Goal: Task Accomplishment & Management: Use online tool/utility

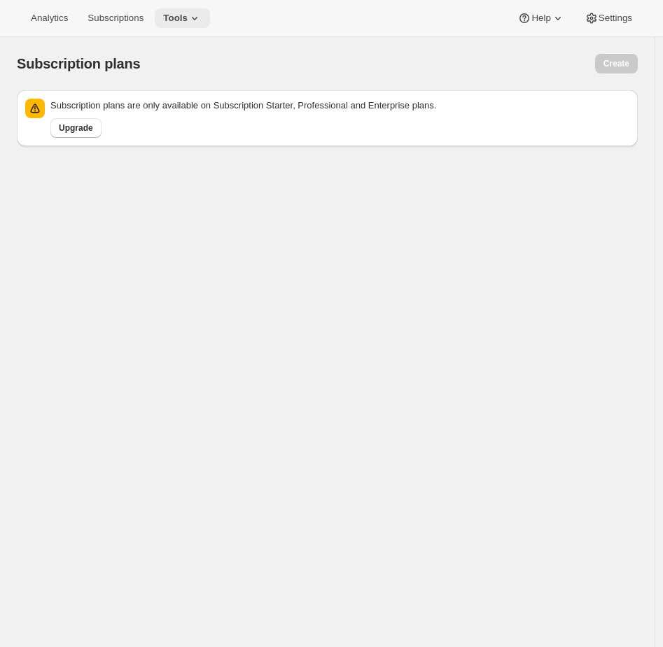
click at [174, 16] on span "Tools" at bounding box center [175, 18] width 24 height 11
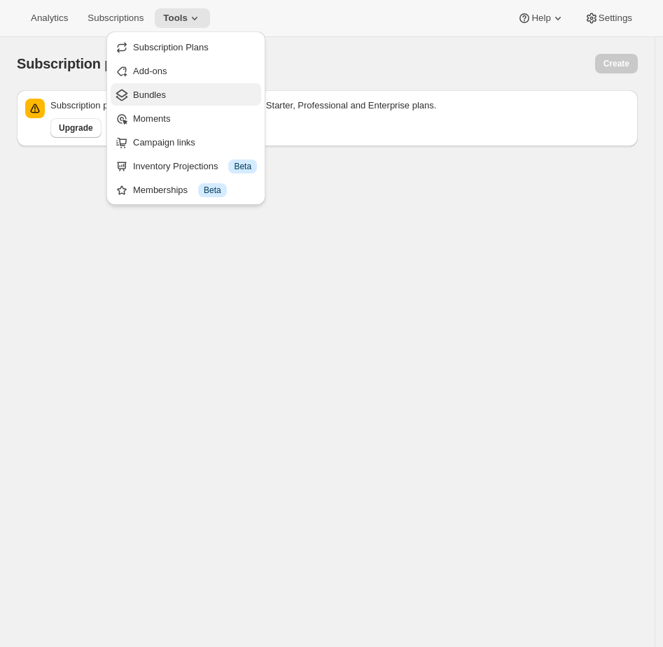
click at [147, 94] on span "Bundles" at bounding box center [149, 95] width 33 height 10
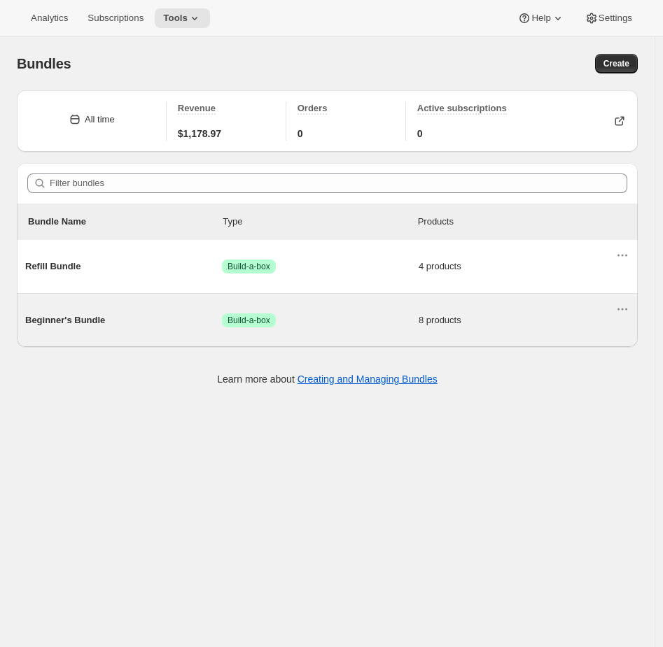
click at [490, 315] on span "8 products" at bounding box center [517, 321] width 197 height 14
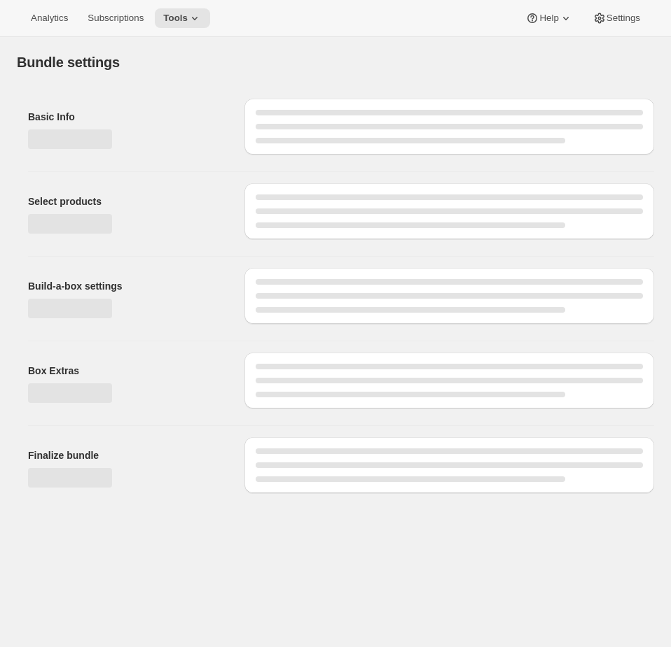
type input "Beginner's Bundle"
radio input "true"
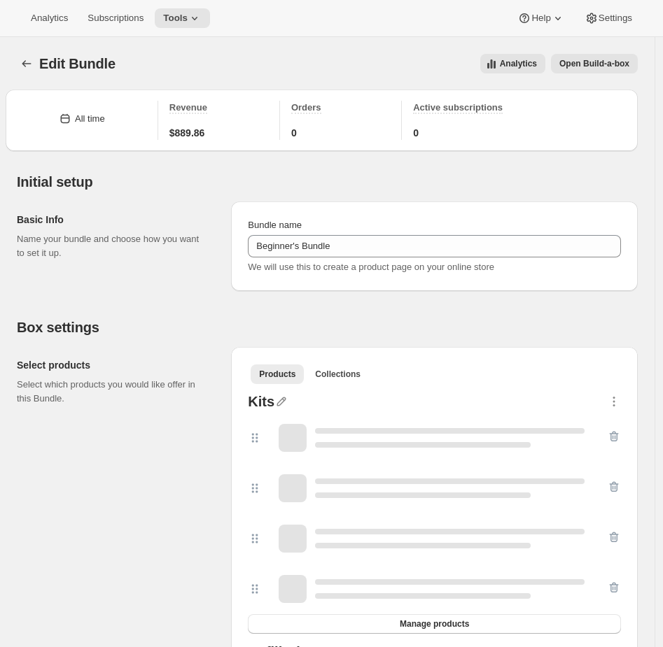
click at [591, 67] on span "Open Build-a-box" at bounding box center [594, 63] width 70 height 11
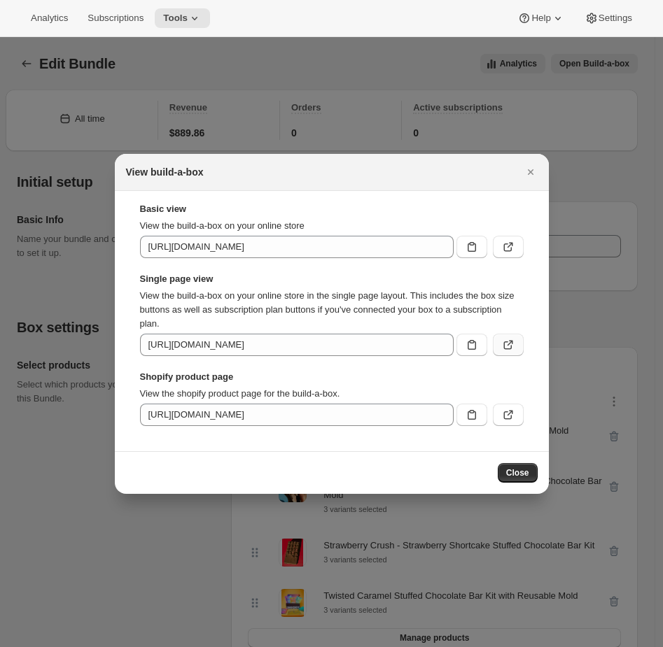
click at [506, 342] on icon ":r3b:" at bounding box center [508, 345] width 14 height 14
click at [405, 95] on div at bounding box center [332, 323] width 664 height 647
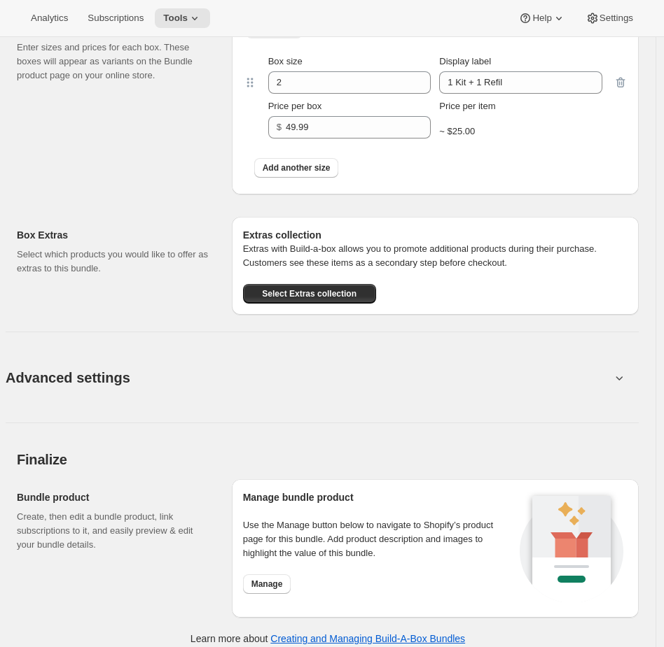
scroll to position [1177, 0]
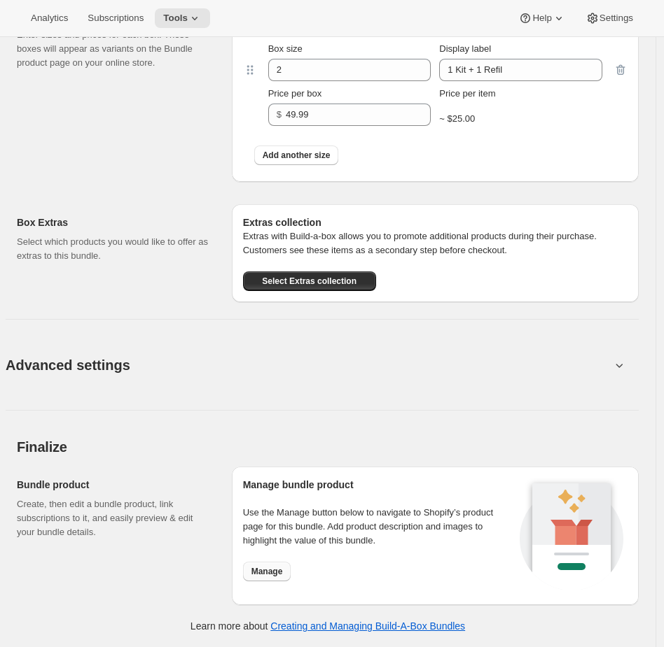
click at [272, 563] on button "Manage" at bounding box center [267, 572] width 48 height 20
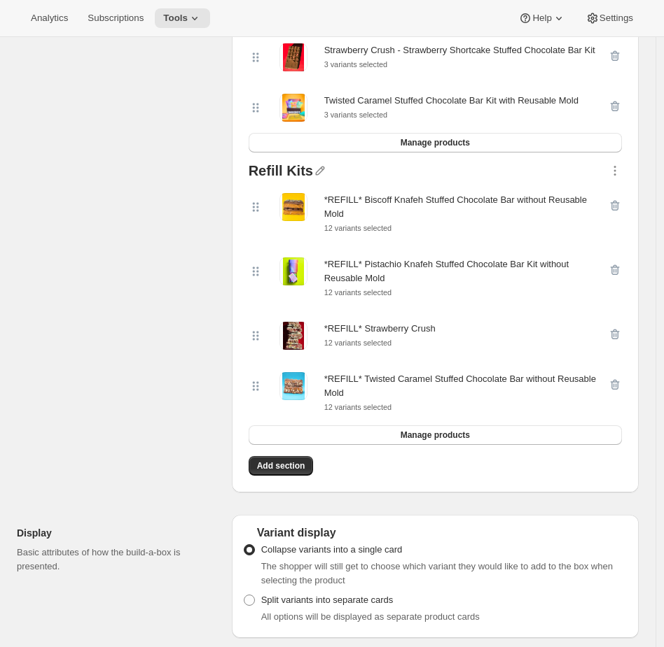
scroll to position [0, 0]
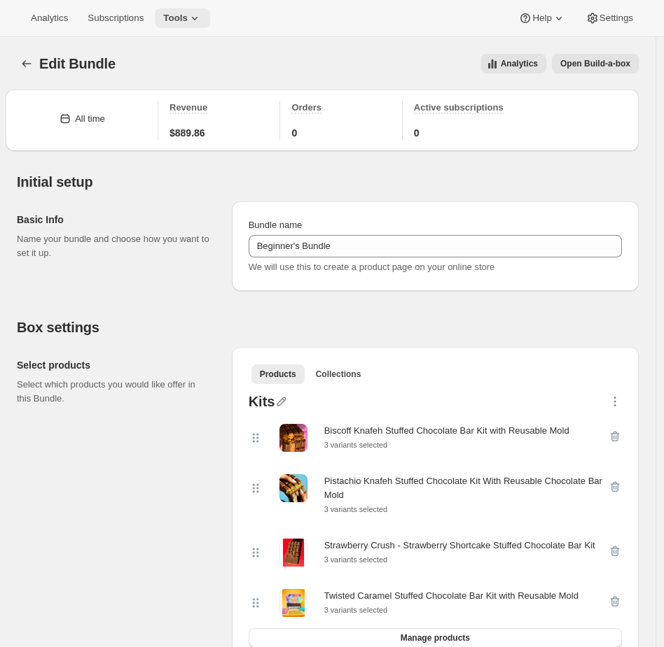
click at [182, 17] on span "Tools" at bounding box center [175, 18] width 24 height 11
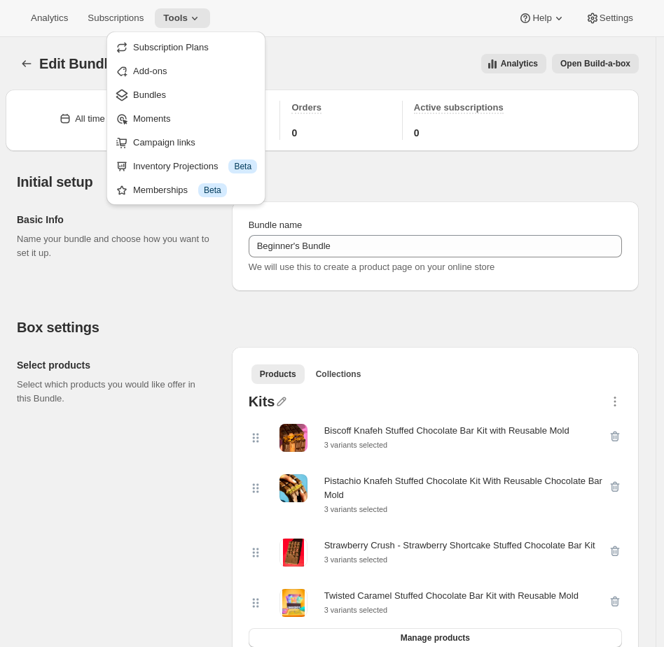
click at [490, 6] on div "Analytics Subscriptions Tools Help Settings" at bounding box center [332, 18] width 664 height 37
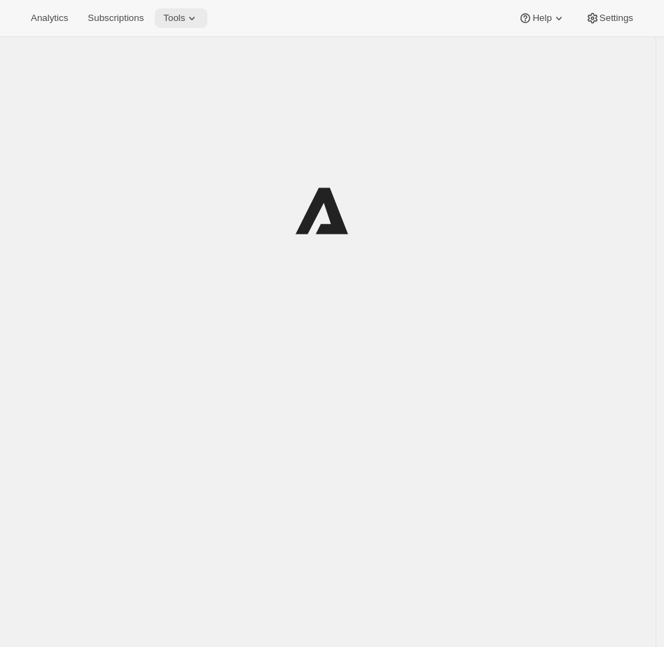
click at [185, 20] on span "Tools" at bounding box center [174, 18] width 22 height 11
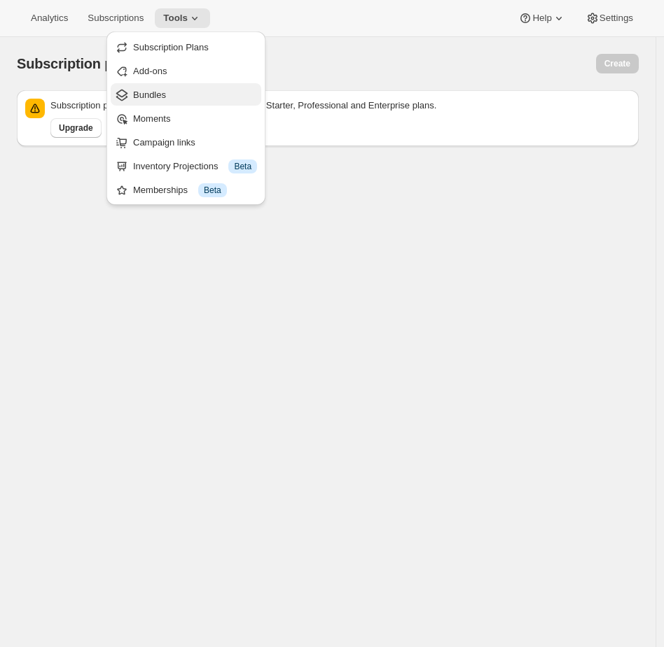
click at [158, 92] on span "Bundles" at bounding box center [149, 95] width 33 height 10
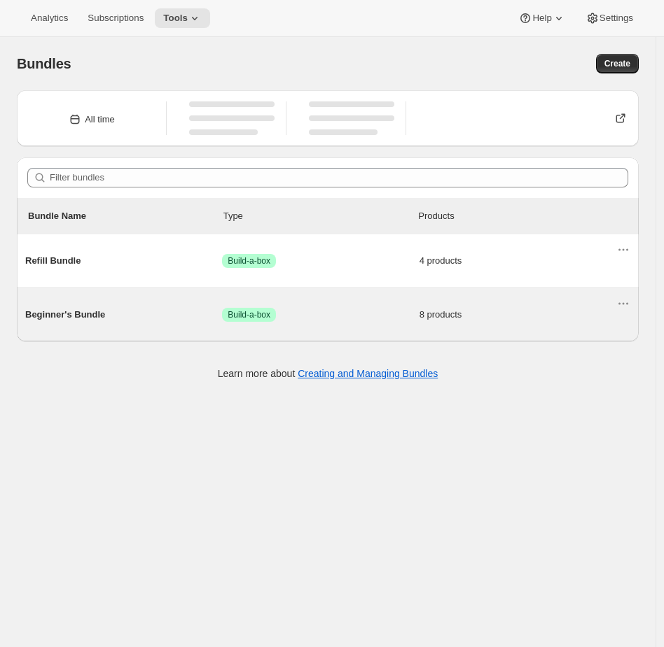
click at [351, 318] on span "Success Build-a-box" at bounding box center [320, 315] width 197 height 14
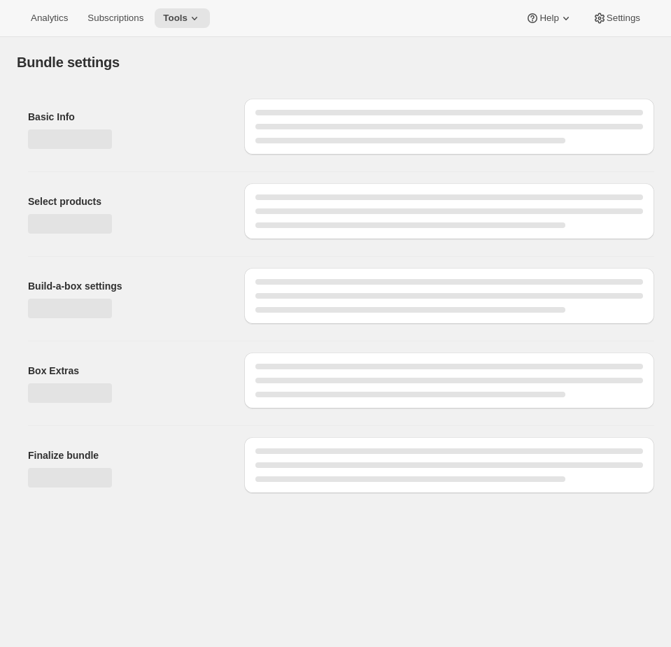
type input "Beginner's Bundle"
radio input "true"
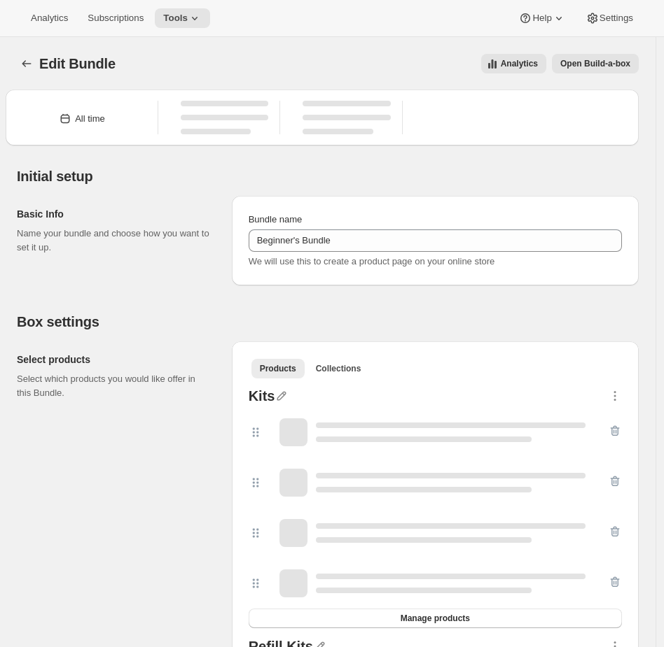
click at [612, 73] on button "Open Build-a-box" at bounding box center [595, 64] width 87 height 20
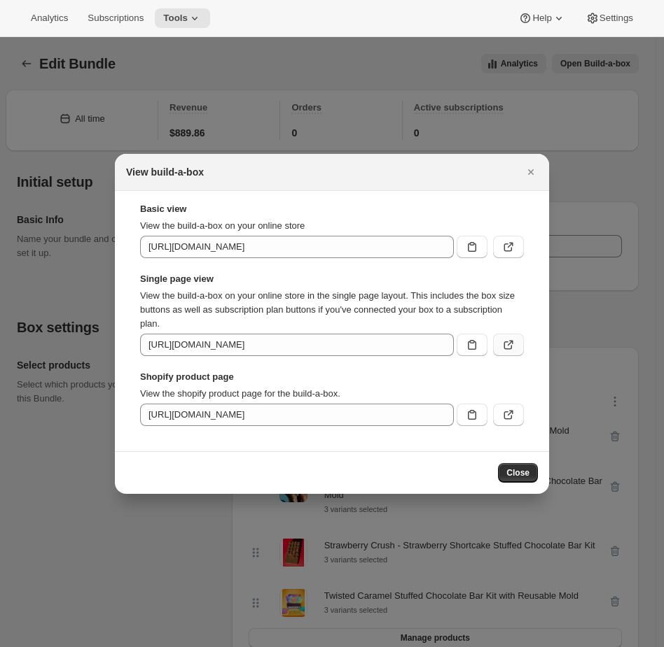
click at [510, 342] on button ":r35:" at bounding box center [508, 345] width 31 height 22
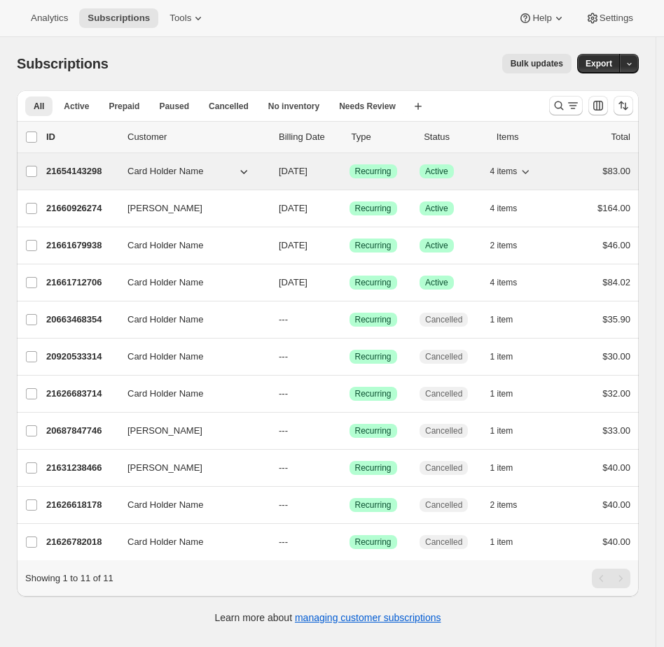
click at [560, 167] on div "4 items" at bounding box center [525, 172] width 70 height 20
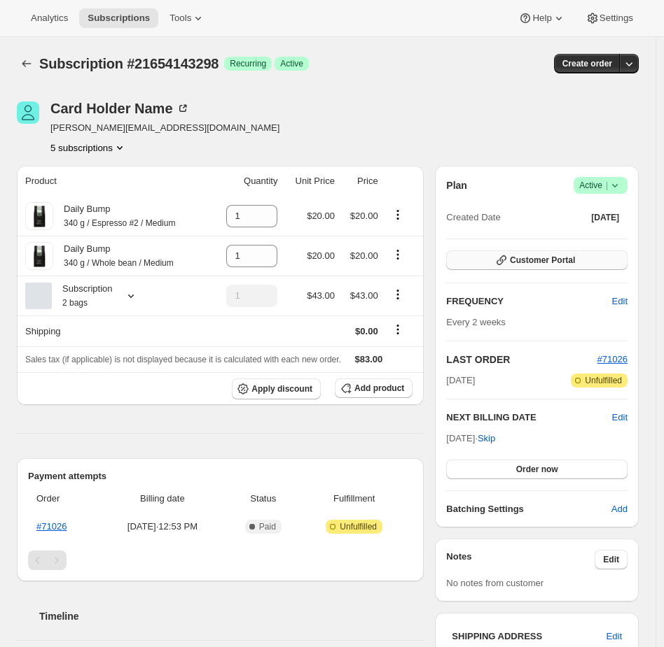
click at [568, 262] on span "Customer Portal" at bounding box center [542, 260] width 65 height 11
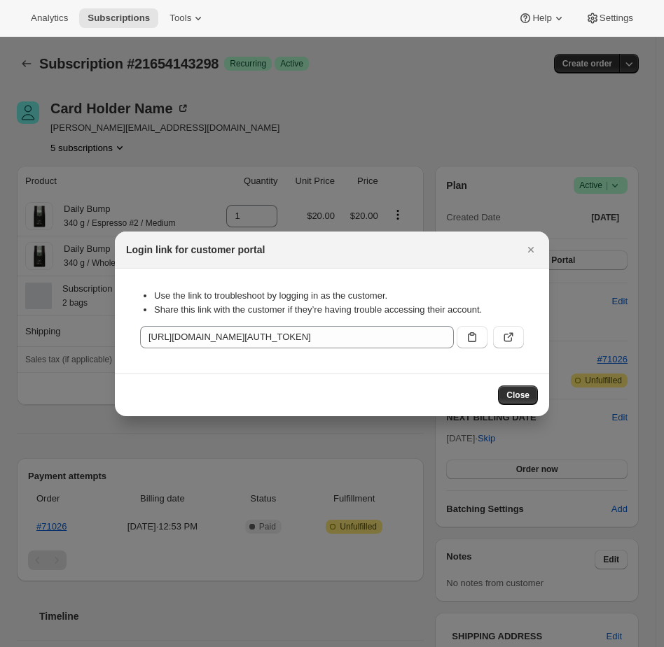
click at [506, 349] on div "Use the link to troubleshoot by logging in as the customer. Share this link wit…" at bounding box center [332, 321] width 412 height 83
click at [508, 339] on icon ":r4r:" at bounding box center [508, 337] width 14 height 14
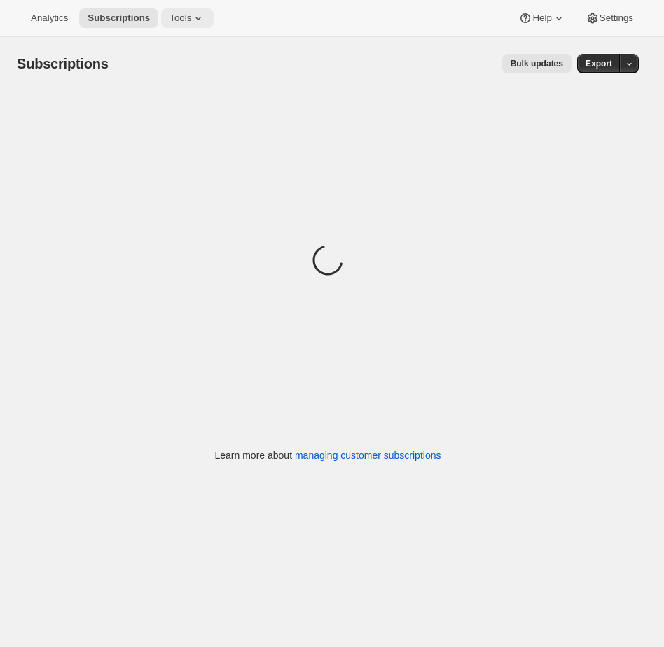
click at [186, 20] on span "Tools" at bounding box center [180, 18] width 22 height 11
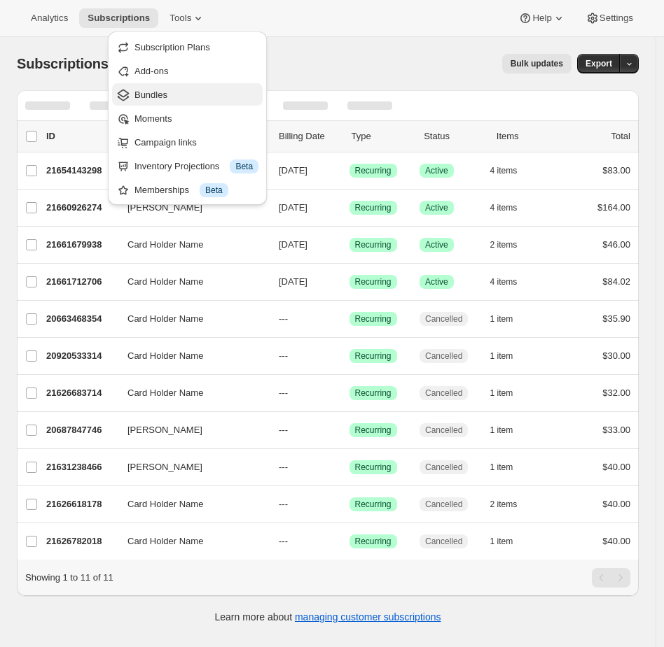
click at [149, 95] on span "Bundles" at bounding box center [150, 95] width 33 height 10
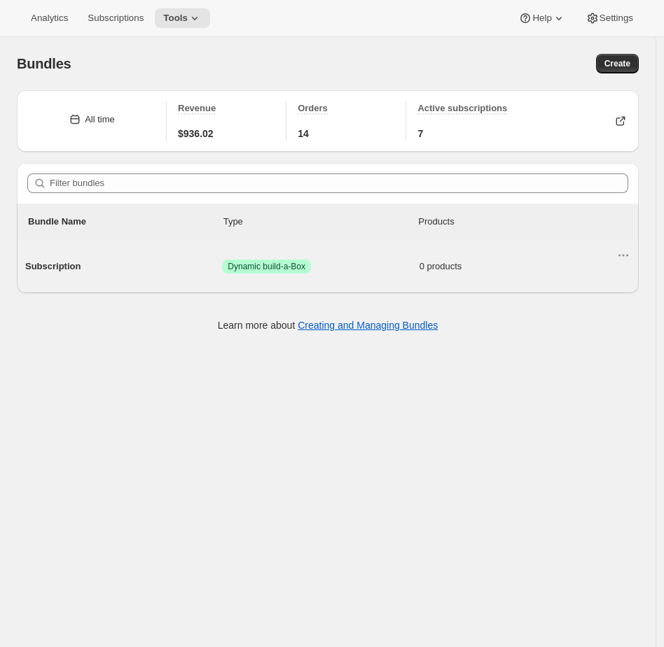
click at [372, 273] on span "Success Dynamic build-a-Box" at bounding box center [320, 267] width 197 height 14
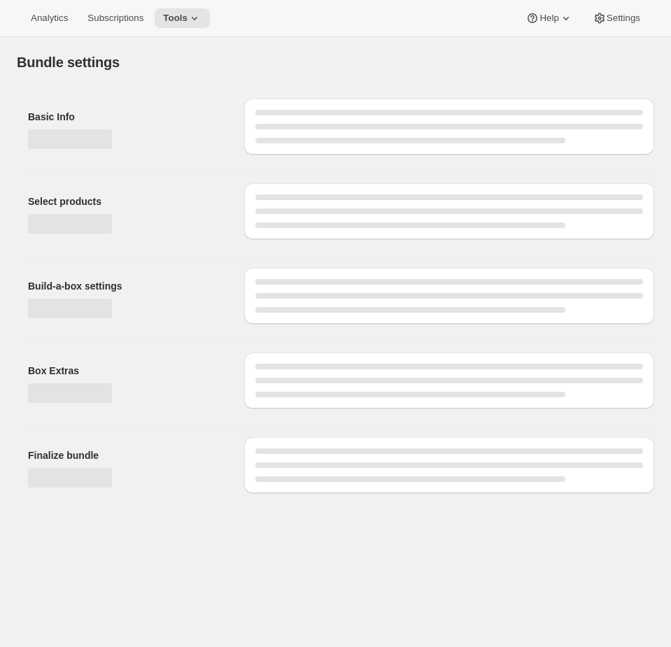
type input "Subscription"
radio input "true"
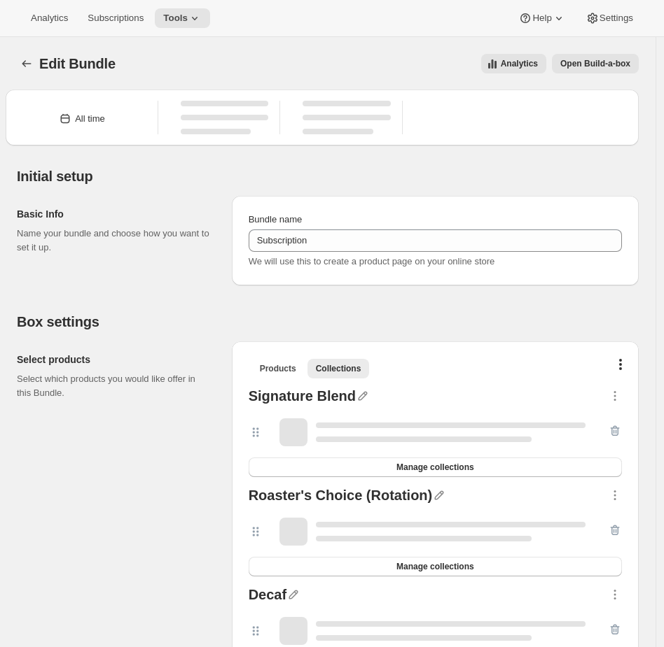
click at [624, 58] on span "Open Build-a-box" at bounding box center [595, 63] width 70 height 11
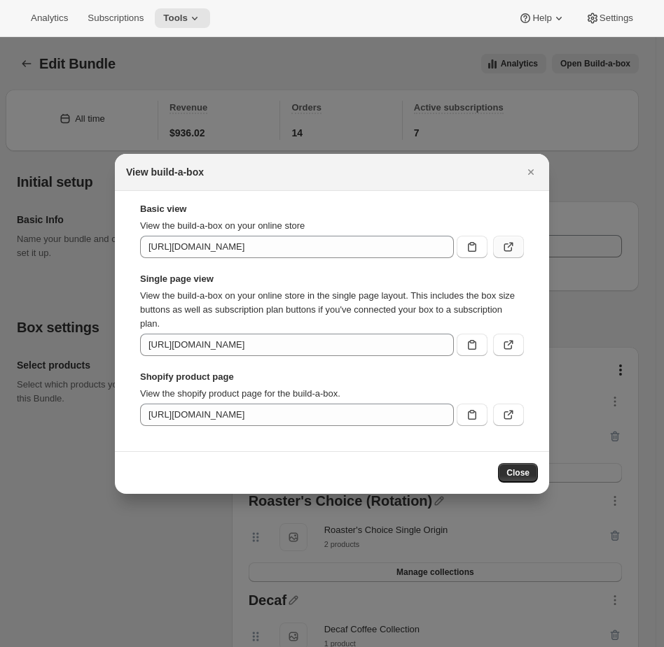
click at [505, 244] on icon ":r7i:" at bounding box center [508, 247] width 14 height 14
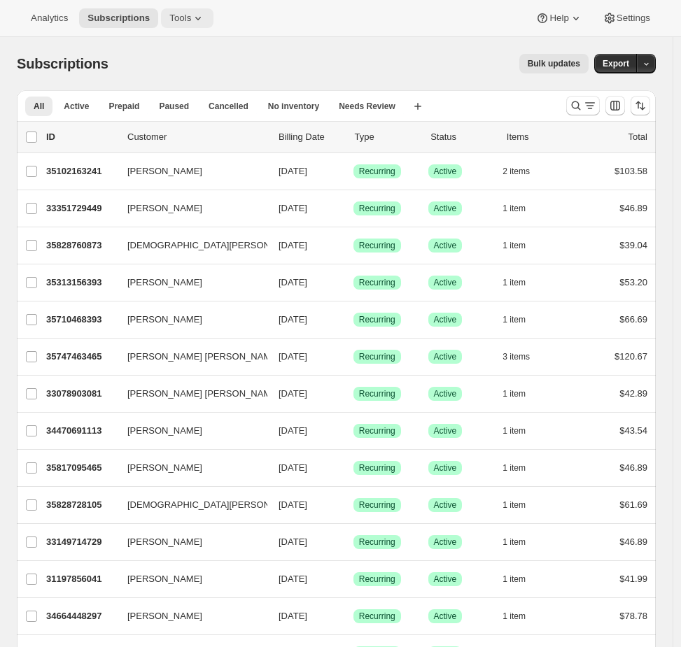
click at [196, 15] on icon at bounding box center [198, 18] width 14 height 14
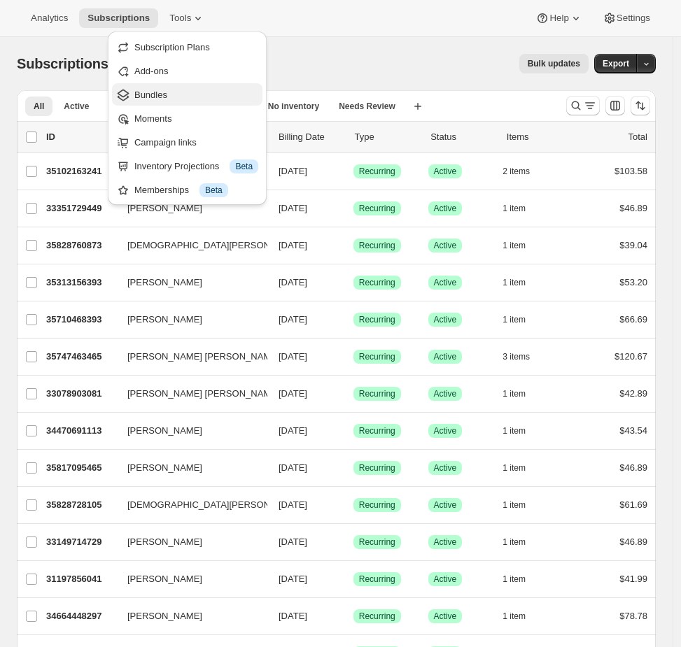
click at [195, 99] on span "Bundles" at bounding box center [196, 95] width 124 height 14
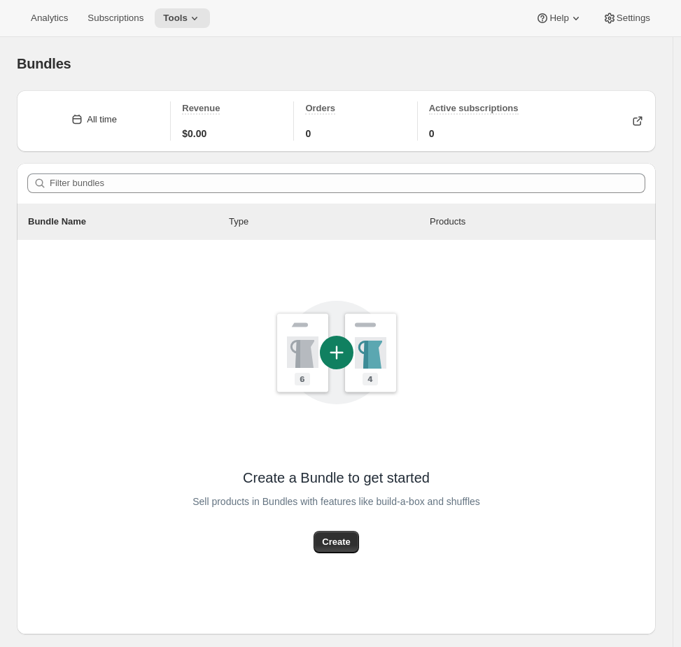
click at [56, 505] on div "Create a Bundle to get started Sell products in Bundles with features like buil…" at bounding box center [336, 437] width 639 height 395
click at [174, 230] on div "Bundle Name Type Products Actions" at bounding box center [336, 222] width 622 height 20
click at [197, 20] on icon at bounding box center [195, 18] width 14 height 14
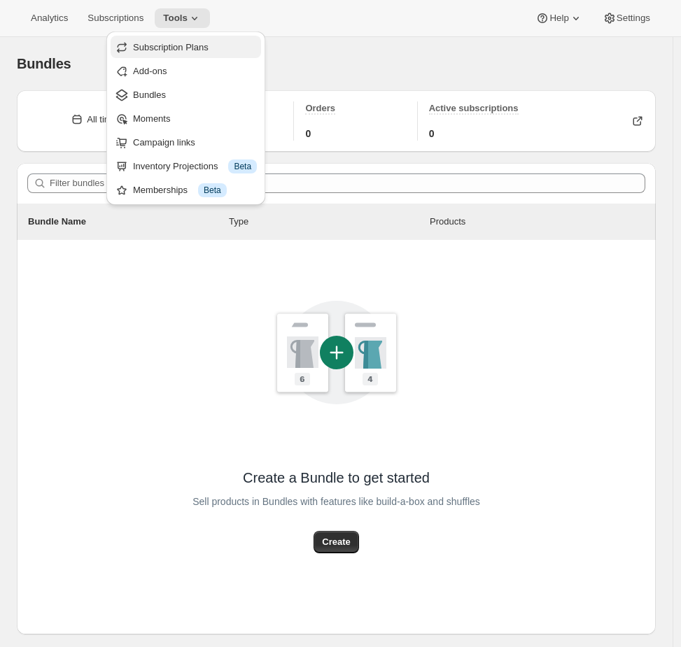
click at [164, 48] on span "Subscription Plans" at bounding box center [171, 47] width 76 height 10
